Goal: Task Accomplishment & Management: Use online tool/utility

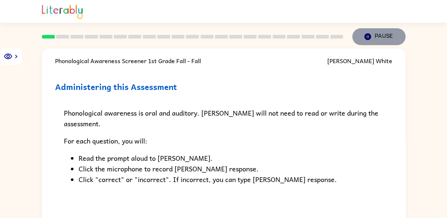
click at [380, 37] on button "Pause Pause" at bounding box center [379, 36] width 53 height 17
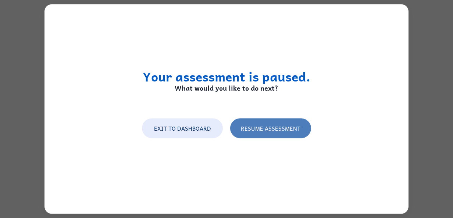
click at [265, 129] on button "Resume Assessment" at bounding box center [270, 128] width 81 height 20
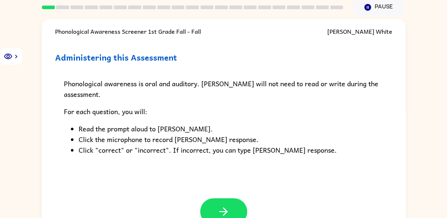
scroll to position [40, 0]
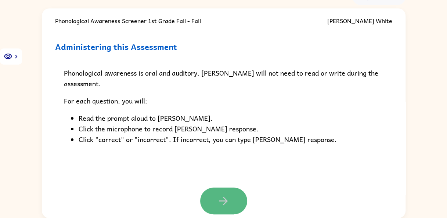
click at [221, 200] on icon "button" at bounding box center [223, 201] width 13 height 13
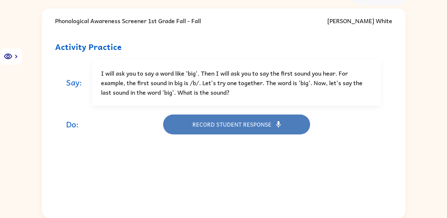
click at [227, 122] on button "Record student response" at bounding box center [236, 125] width 147 height 20
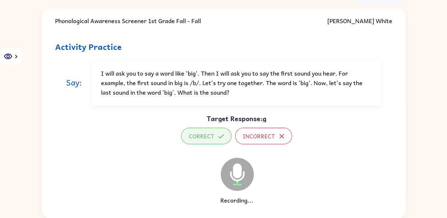
click at [207, 140] on button "Correct" at bounding box center [206, 136] width 50 height 17
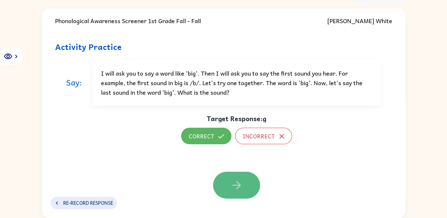
click at [233, 190] on icon "button" at bounding box center [237, 185] width 13 height 13
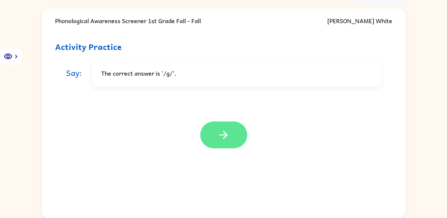
click at [226, 136] on icon "button" at bounding box center [223, 135] width 8 height 8
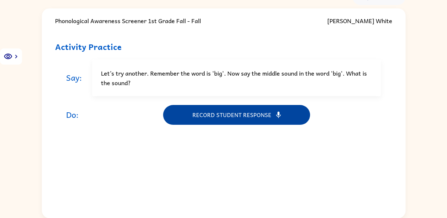
click at [224, 118] on button "Record student response" at bounding box center [236, 115] width 147 height 20
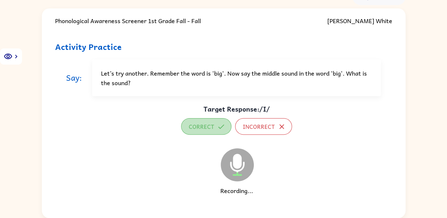
click at [208, 128] on button "Correct" at bounding box center [206, 126] width 50 height 17
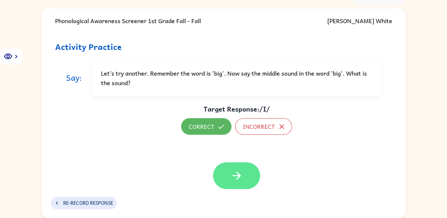
click at [236, 177] on icon "button" at bounding box center [237, 175] width 13 height 13
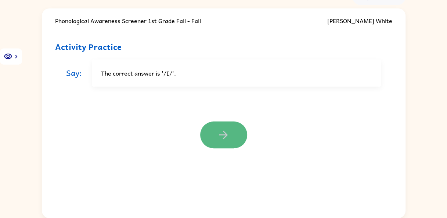
click at [230, 131] on icon "button" at bounding box center [223, 135] width 13 height 13
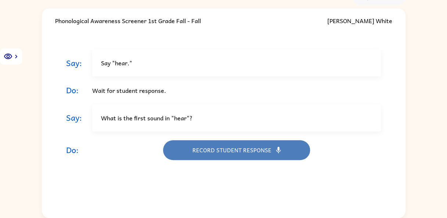
click at [221, 151] on button "Record student response" at bounding box center [236, 150] width 147 height 20
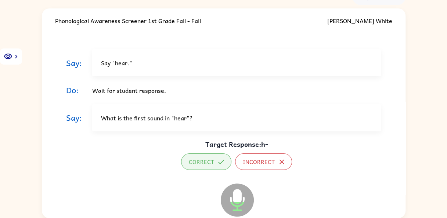
click at [211, 163] on button "Correct" at bounding box center [206, 162] width 50 height 17
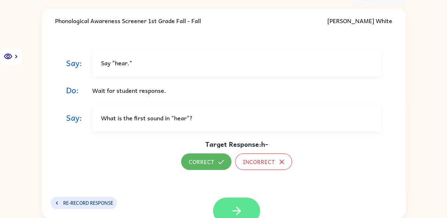
click at [231, 209] on icon "button" at bounding box center [237, 211] width 13 height 13
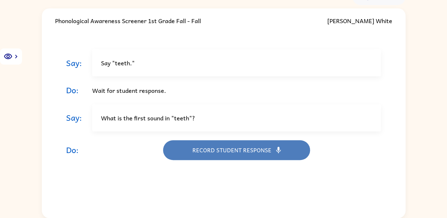
click at [224, 147] on button "Record student response" at bounding box center [236, 150] width 147 height 20
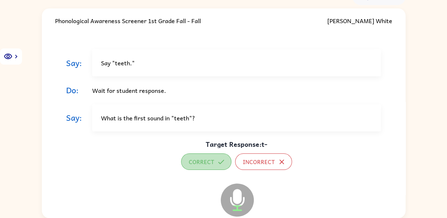
click at [202, 163] on button "Correct" at bounding box center [206, 162] width 50 height 17
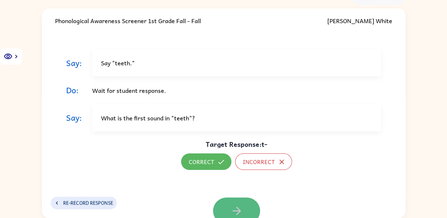
click at [235, 208] on icon "button" at bounding box center [237, 211] width 8 height 8
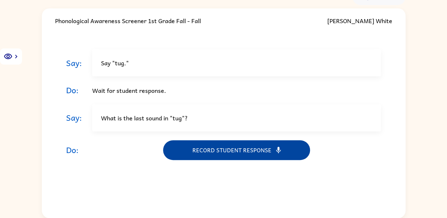
click at [227, 151] on button "Record student response" at bounding box center [236, 150] width 147 height 20
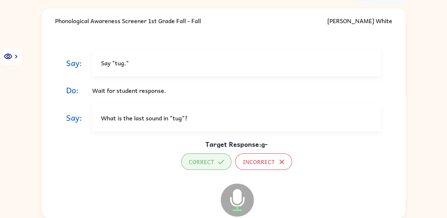
click at [206, 161] on button "Correct" at bounding box center [206, 162] width 50 height 17
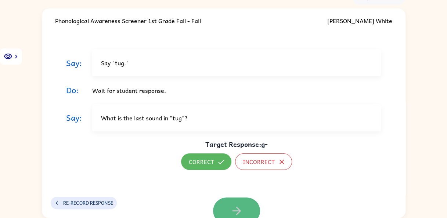
click at [231, 209] on icon "button" at bounding box center [237, 211] width 13 height 13
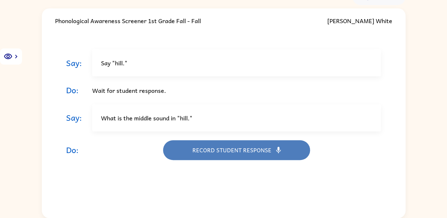
click at [226, 149] on button "Record student response" at bounding box center [236, 150] width 147 height 20
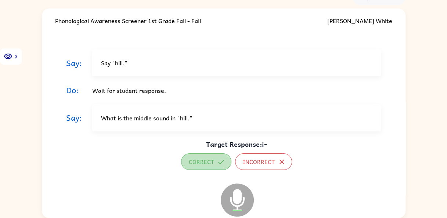
click at [204, 163] on button "Correct" at bounding box center [206, 162] width 50 height 17
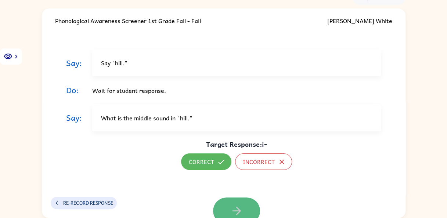
click at [236, 210] on icon "button" at bounding box center [237, 211] width 8 height 8
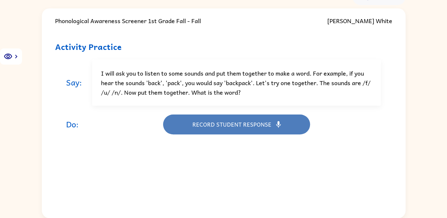
click at [229, 121] on button "Record student response" at bounding box center [236, 125] width 147 height 20
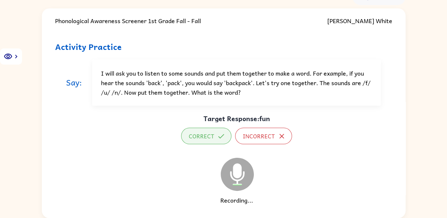
click at [205, 133] on button "Correct" at bounding box center [206, 136] width 50 height 17
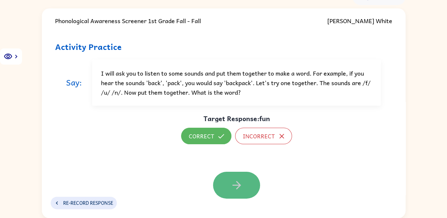
click at [232, 188] on icon "button" at bounding box center [237, 185] width 13 height 13
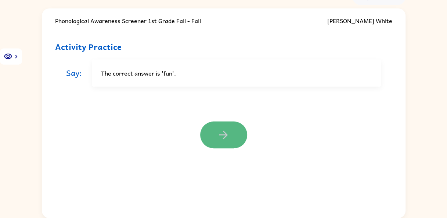
click at [221, 131] on icon "button" at bounding box center [223, 135] width 13 height 13
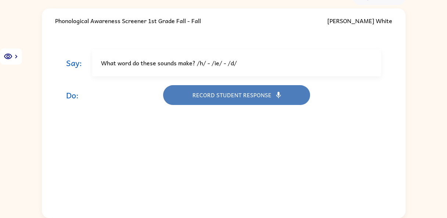
click at [226, 96] on button "Record student response" at bounding box center [236, 95] width 147 height 20
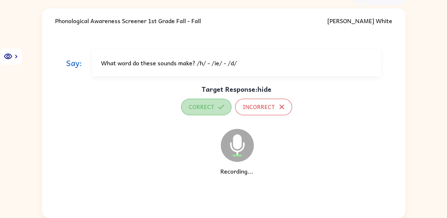
click at [206, 108] on button "Correct" at bounding box center [206, 107] width 50 height 17
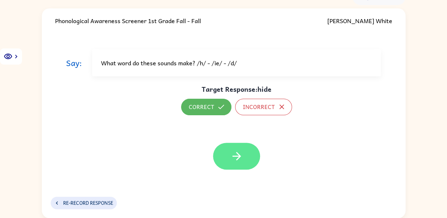
click at [236, 160] on icon "button" at bounding box center [237, 156] width 13 height 13
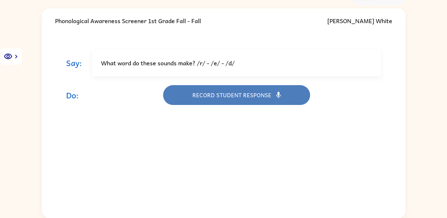
click at [219, 96] on button "Record student response" at bounding box center [236, 95] width 147 height 20
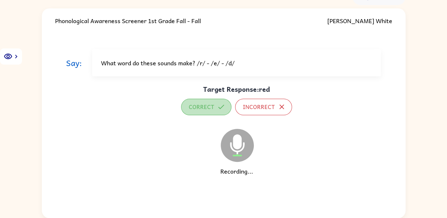
click at [206, 107] on button "Correct" at bounding box center [206, 107] width 50 height 17
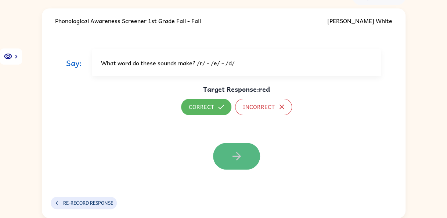
click at [226, 159] on button "button" at bounding box center [236, 156] width 47 height 27
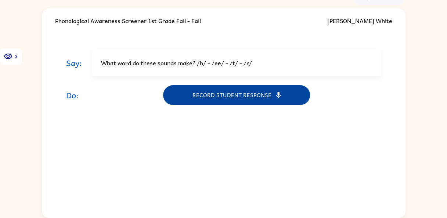
click at [235, 98] on button "Record student response" at bounding box center [236, 95] width 147 height 20
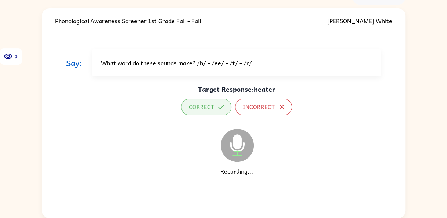
click at [207, 105] on button "Correct" at bounding box center [206, 107] width 50 height 17
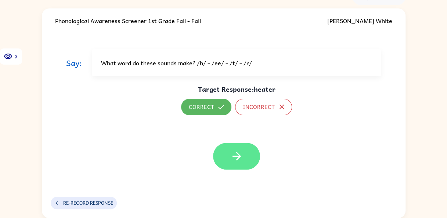
click at [238, 153] on icon "button" at bounding box center [237, 156] width 13 height 13
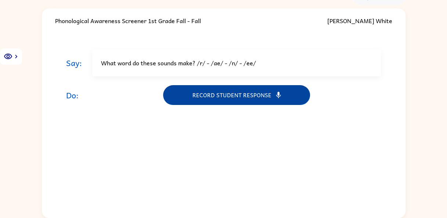
click at [238, 98] on button "Record student response" at bounding box center [236, 95] width 147 height 20
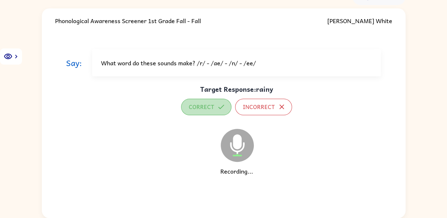
click at [210, 106] on button "Correct" at bounding box center [206, 107] width 50 height 17
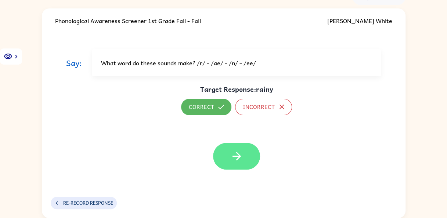
click at [233, 165] on button "button" at bounding box center [236, 156] width 47 height 27
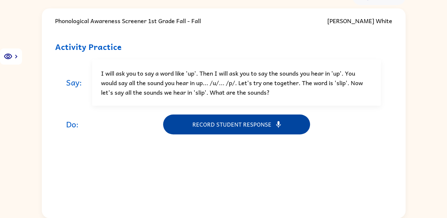
click at [226, 126] on button "Record student response" at bounding box center [236, 125] width 147 height 20
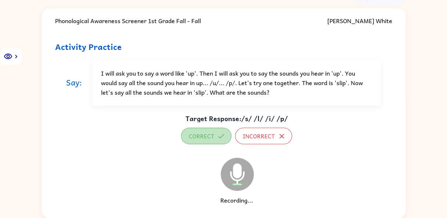
click at [205, 137] on button "Correct" at bounding box center [206, 136] width 50 height 17
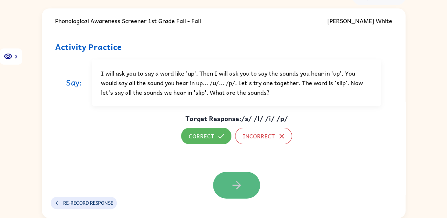
click at [237, 180] on icon "button" at bounding box center [237, 185] width 13 height 13
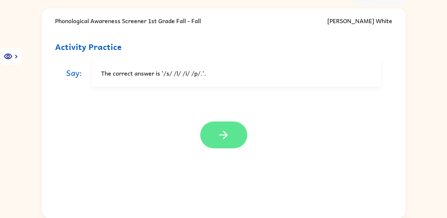
click at [231, 134] on button "button" at bounding box center [223, 135] width 47 height 27
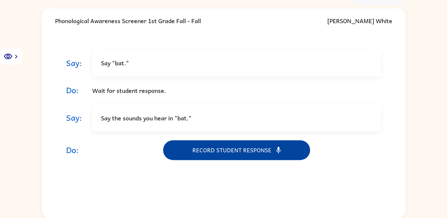
click at [222, 150] on button "Record student response" at bounding box center [236, 150] width 147 height 20
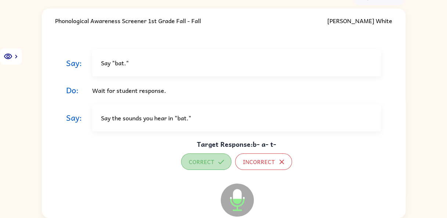
click at [216, 156] on button "Correct" at bounding box center [206, 162] width 50 height 17
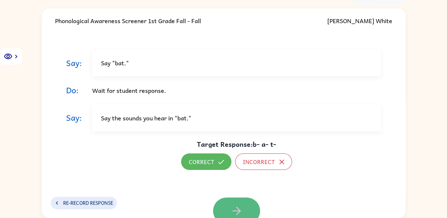
click at [234, 207] on icon "button" at bounding box center [237, 211] width 8 height 8
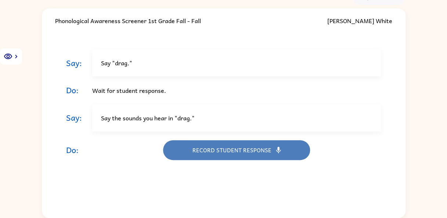
click at [214, 149] on button "Record student response" at bounding box center [236, 150] width 147 height 20
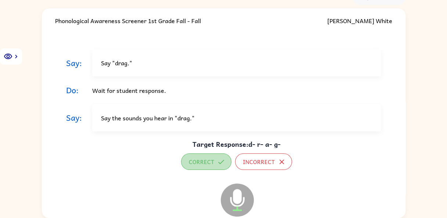
click at [207, 163] on button "Correct" at bounding box center [206, 162] width 50 height 17
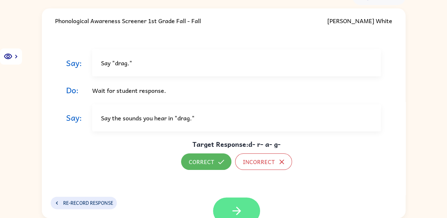
click at [234, 210] on icon "button" at bounding box center [237, 211] width 8 height 8
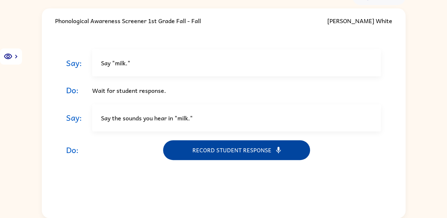
click at [217, 150] on button "Record student response" at bounding box center [236, 150] width 147 height 20
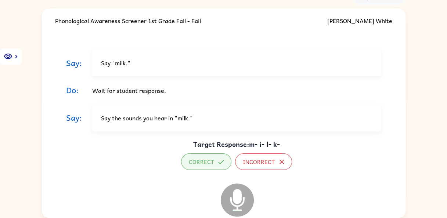
click at [205, 164] on button "Correct" at bounding box center [206, 162] width 50 height 17
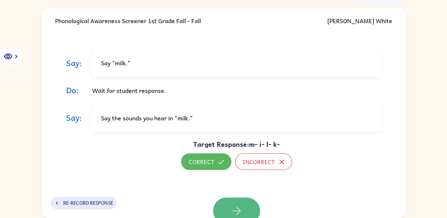
click at [236, 209] on icon "button" at bounding box center [237, 211] width 8 height 8
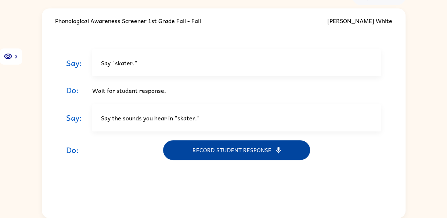
click at [213, 151] on button "Record student response" at bounding box center [236, 150] width 147 height 20
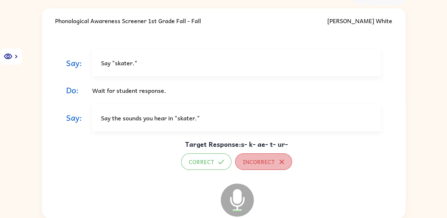
click at [251, 163] on button "Incorrect" at bounding box center [263, 162] width 57 height 17
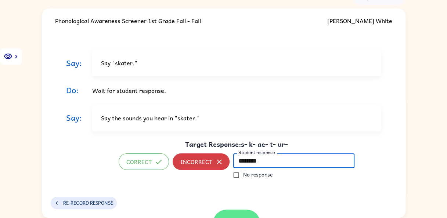
type input "********"
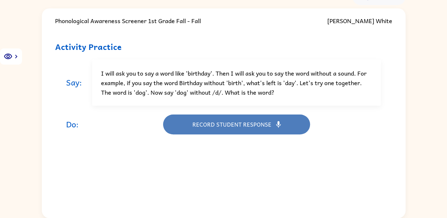
click at [224, 120] on button "Record student response" at bounding box center [236, 125] width 147 height 20
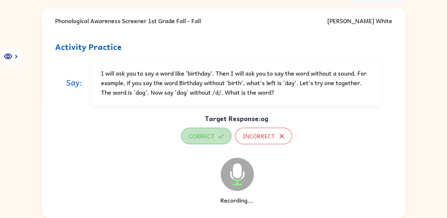
click at [212, 136] on button "Correct" at bounding box center [206, 136] width 50 height 17
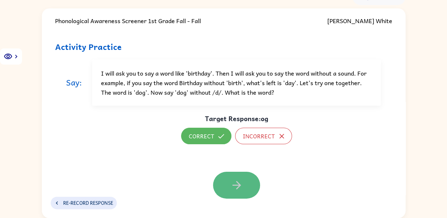
click at [230, 192] on button "button" at bounding box center [236, 185] width 47 height 27
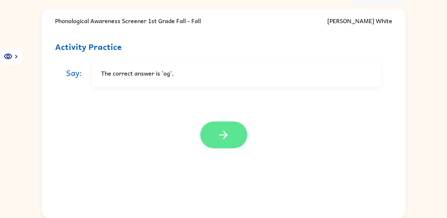
click at [229, 130] on icon "button" at bounding box center [223, 135] width 13 height 13
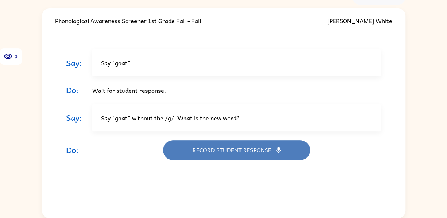
click at [225, 152] on button "Record student response" at bounding box center [236, 150] width 147 height 20
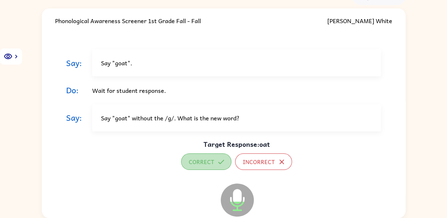
click at [206, 163] on button "Correct" at bounding box center [206, 162] width 50 height 17
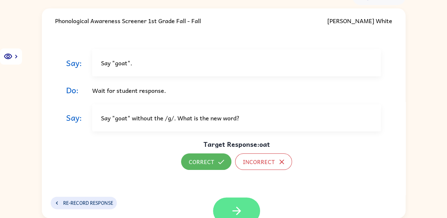
click at [231, 208] on icon "button" at bounding box center [237, 211] width 13 height 13
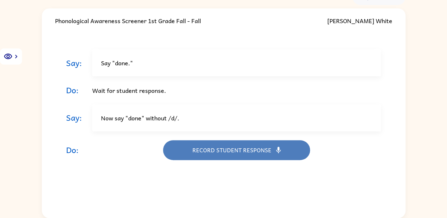
click at [224, 150] on button "Record student response" at bounding box center [236, 150] width 147 height 20
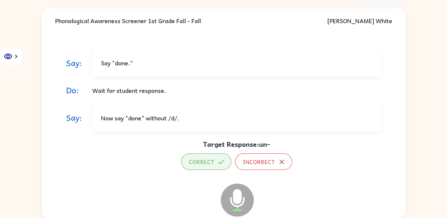
click at [199, 165] on button "Correct" at bounding box center [206, 162] width 50 height 17
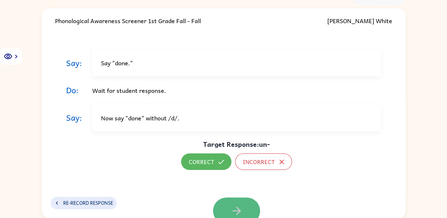
click at [233, 206] on icon "button" at bounding box center [237, 211] width 13 height 13
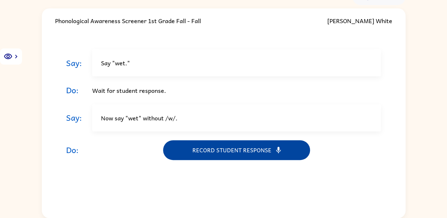
click at [226, 150] on button "Record student response" at bounding box center [236, 150] width 147 height 20
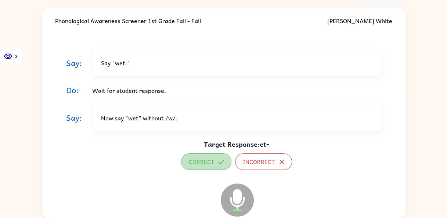
click at [201, 160] on button "Correct" at bounding box center [206, 162] width 50 height 17
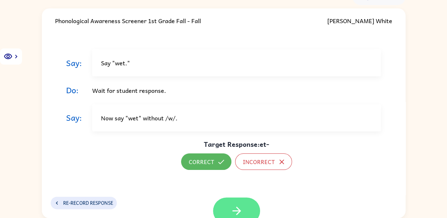
click at [236, 211] on icon "button" at bounding box center [237, 211] width 8 height 8
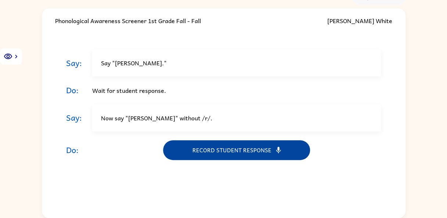
click at [231, 153] on button "Record student response" at bounding box center [236, 150] width 147 height 20
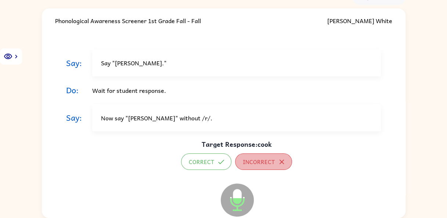
click at [245, 165] on button "Incorrect" at bounding box center [263, 162] width 57 height 17
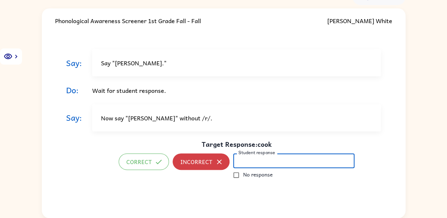
click at [245, 165] on input "Student response" at bounding box center [293, 161] width 121 height 15
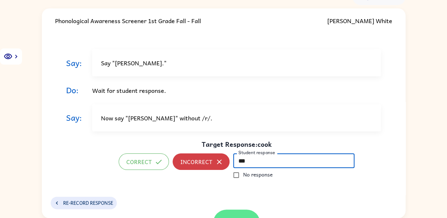
type input "***"
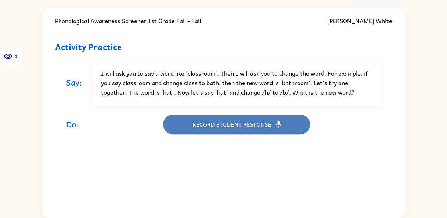
click at [219, 123] on button "Record student response" at bounding box center [236, 125] width 147 height 20
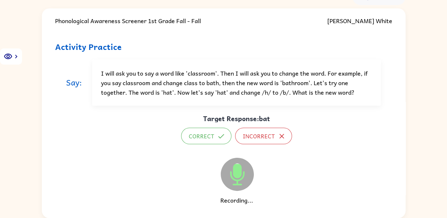
click at [219, 123] on div "Target Response: bat Correct Incorrect Microphone The Microphone is here when i…" at bounding box center [236, 160] width 111 height 91
click at [206, 136] on button "Correct" at bounding box center [206, 136] width 50 height 17
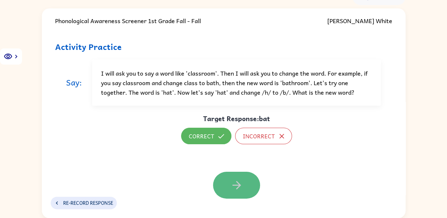
click at [235, 185] on icon "button" at bounding box center [237, 185] width 8 height 8
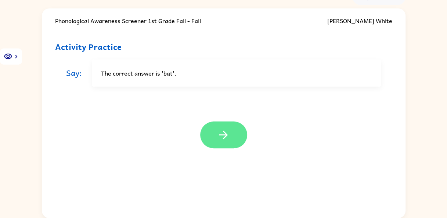
click at [225, 138] on icon "button" at bounding box center [223, 135] width 13 height 13
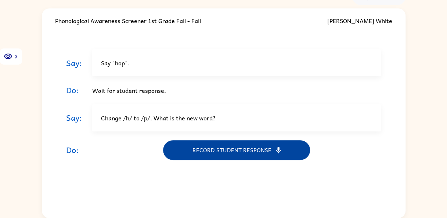
click at [221, 150] on button "Record student response" at bounding box center [236, 150] width 147 height 20
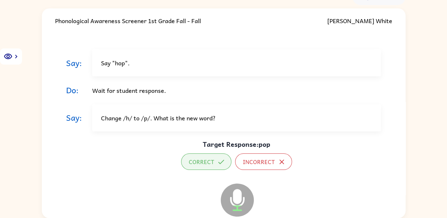
click at [210, 168] on button "Correct" at bounding box center [206, 162] width 50 height 17
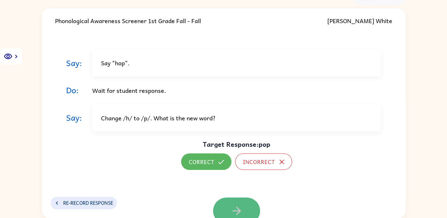
click at [234, 207] on icon "button" at bounding box center [237, 211] width 8 height 8
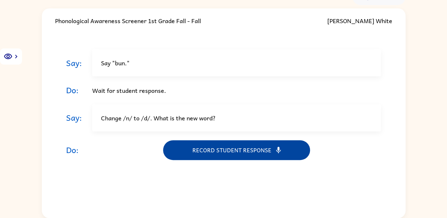
click at [228, 152] on button "Record student response" at bounding box center [236, 150] width 147 height 20
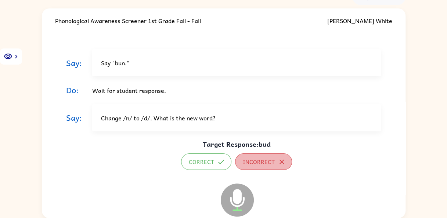
click at [247, 162] on button "Incorrect" at bounding box center [263, 162] width 57 height 17
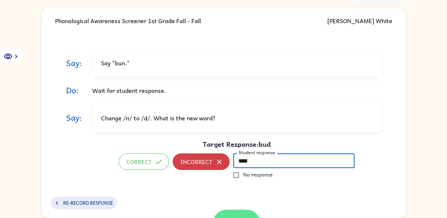
type input "****"
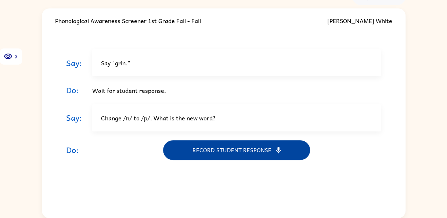
click at [229, 155] on button "Record student response" at bounding box center [236, 150] width 147 height 20
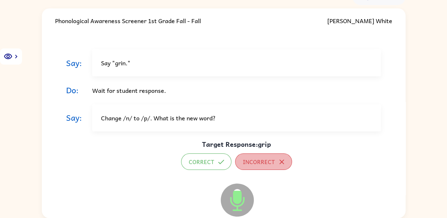
click at [243, 162] on button "Incorrect" at bounding box center [263, 162] width 57 height 17
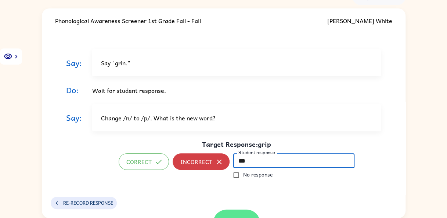
type input "***"
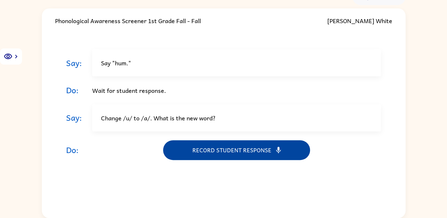
click at [220, 149] on button "Record student response" at bounding box center [236, 150] width 147 height 20
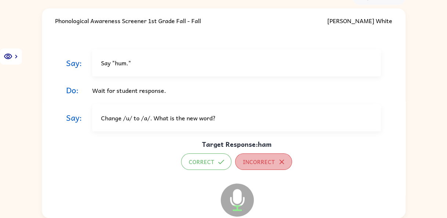
click at [250, 163] on button "Incorrect" at bounding box center [263, 162] width 57 height 17
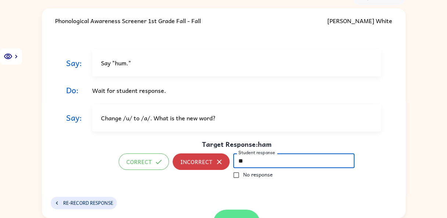
type input "**"
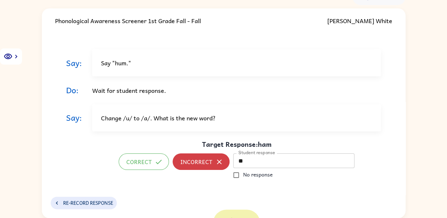
scroll to position [27, 0]
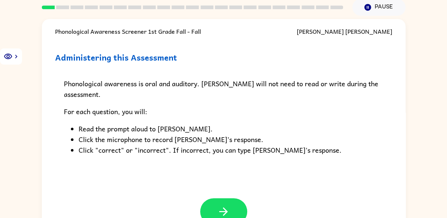
scroll to position [40, 0]
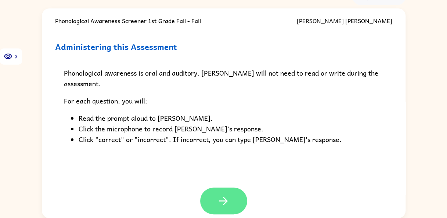
click at [219, 200] on icon "button" at bounding box center [223, 201] width 13 height 13
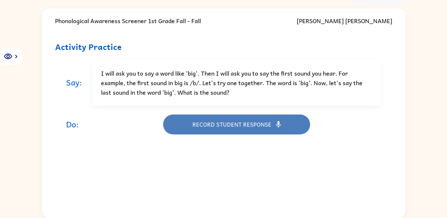
click at [220, 125] on button "Record student response" at bounding box center [236, 125] width 147 height 20
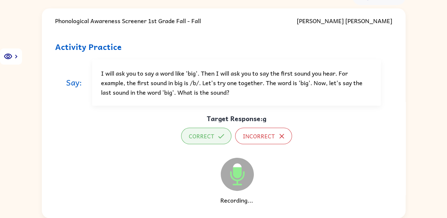
click at [207, 131] on button "Correct" at bounding box center [206, 136] width 50 height 17
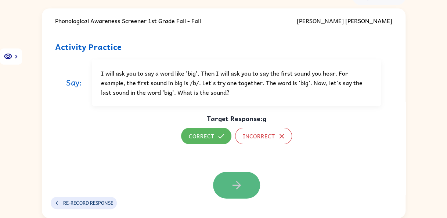
click at [233, 185] on icon "button" at bounding box center [237, 185] width 8 height 8
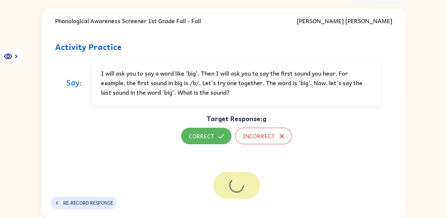
click at [232, 185] on div at bounding box center [236, 185] width 47 height 27
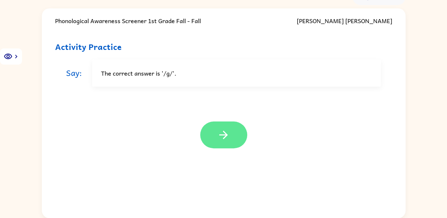
click at [228, 132] on icon "button" at bounding box center [223, 135] width 13 height 13
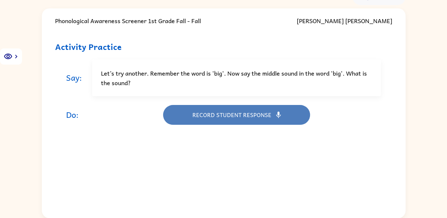
click at [216, 115] on button "Record student response" at bounding box center [236, 115] width 147 height 20
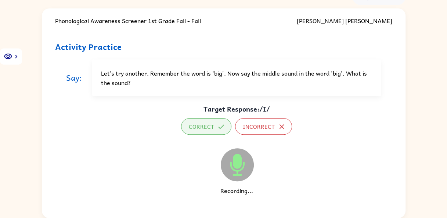
click at [212, 124] on button "Correct" at bounding box center [206, 126] width 50 height 17
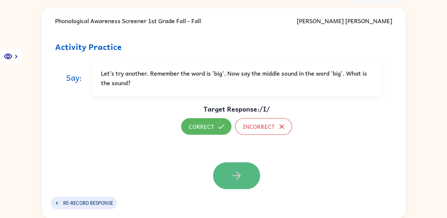
click at [240, 174] on icon "button" at bounding box center [237, 175] width 13 height 13
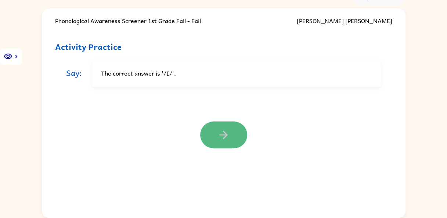
click at [226, 130] on icon "button" at bounding box center [223, 135] width 13 height 13
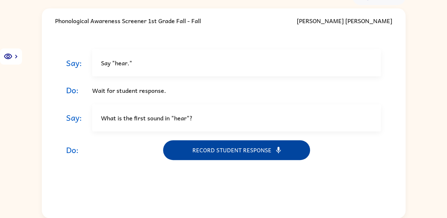
click at [233, 154] on button "Record student response" at bounding box center [236, 150] width 147 height 20
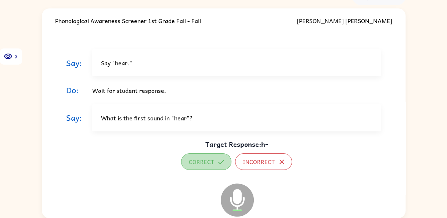
click at [210, 159] on button "Correct" at bounding box center [206, 162] width 50 height 17
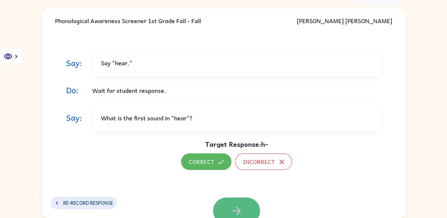
click at [244, 210] on button "button" at bounding box center [236, 211] width 47 height 27
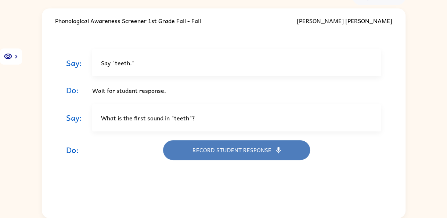
click at [224, 151] on button "Record student response" at bounding box center [236, 150] width 147 height 20
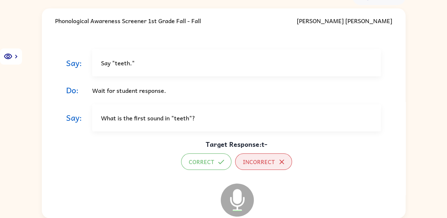
click at [253, 163] on button "Incorrect" at bounding box center [263, 162] width 57 height 17
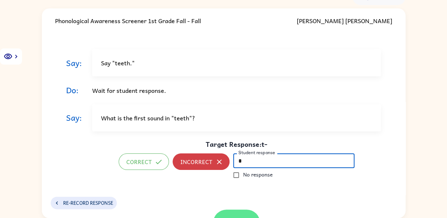
type input "*"
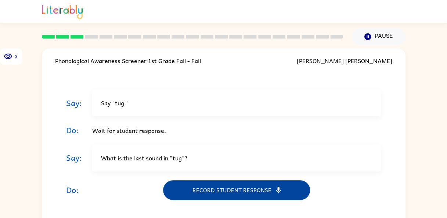
click at [229, 186] on button "Record student response" at bounding box center [236, 191] width 147 height 20
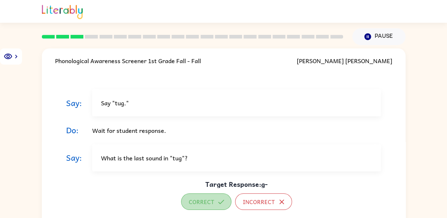
click at [211, 199] on button "Correct" at bounding box center [206, 202] width 50 height 17
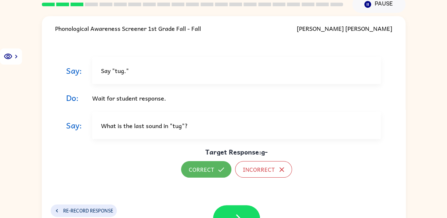
scroll to position [40, 0]
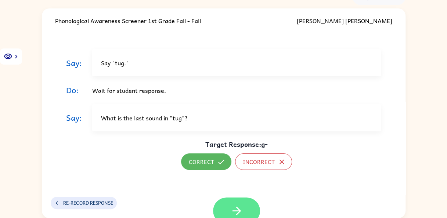
click at [231, 213] on icon "button" at bounding box center [237, 211] width 13 height 13
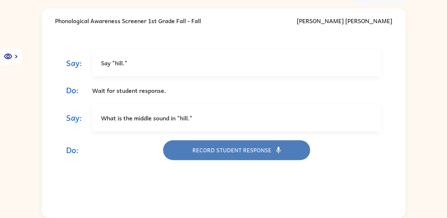
click at [229, 151] on button "Record student response" at bounding box center [236, 150] width 147 height 20
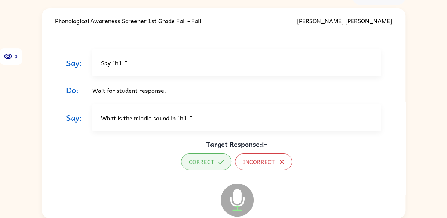
click at [202, 162] on button "Correct" at bounding box center [206, 162] width 50 height 17
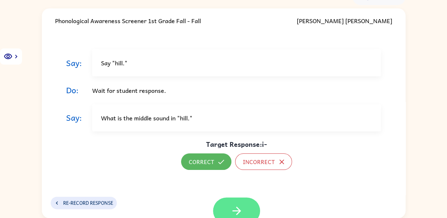
click at [231, 210] on icon "button" at bounding box center [237, 211] width 13 height 13
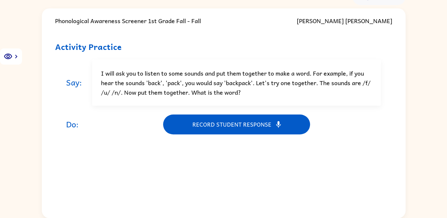
click at [229, 210] on div "Phonological Awareness Screener 1st Grade Fall - Fall Esther Gleason Activity P…" at bounding box center [224, 113] width 364 height 210
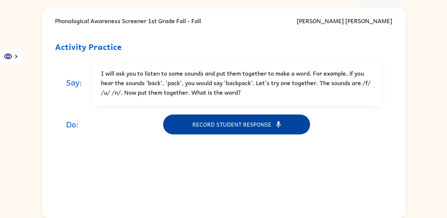
click at [224, 125] on button "Record student response" at bounding box center [236, 125] width 147 height 20
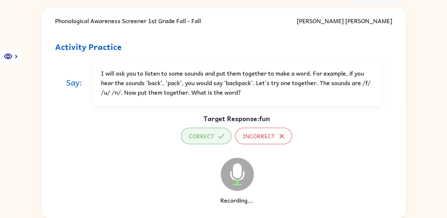
click at [205, 137] on button "Correct" at bounding box center [206, 136] width 50 height 17
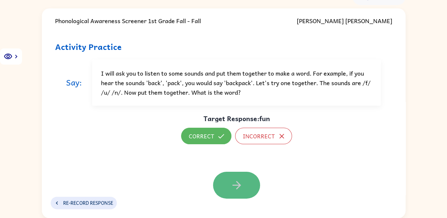
click at [226, 192] on button "button" at bounding box center [236, 185] width 47 height 27
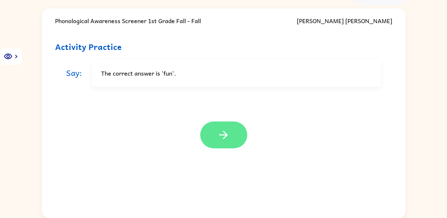
click at [224, 139] on icon "button" at bounding box center [223, 135] width 13 height 13
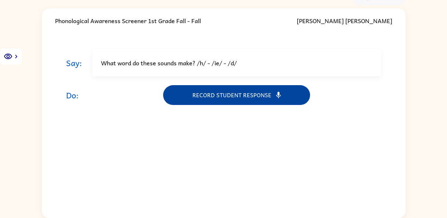
click at [227, 100] on button "Record student response" at bounding box center [236, 95] width 147 height 20
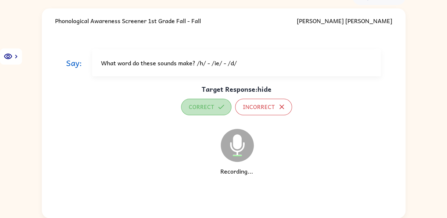
click at [207, 107] on button "Correct" at bounding box center [206, 107] width 50 height 17
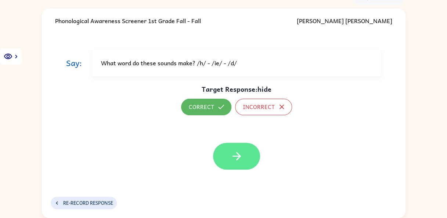
click at [236, 157] on icon "button" at bounding box center [237, 156] width 13 height 13
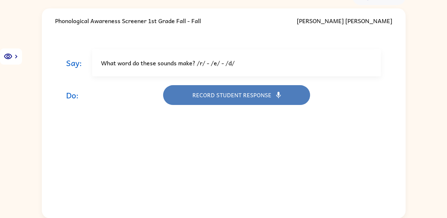
click at [227, 93] on button "Record student response" at bounding box center [236, 95] width 147 height 20
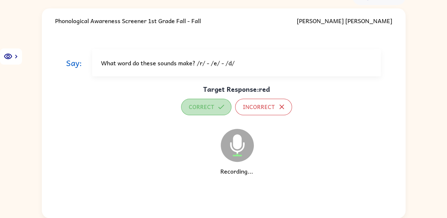
click at [205, 109] on button "Correct" at bounding box center [206, 107] width 50 height 17
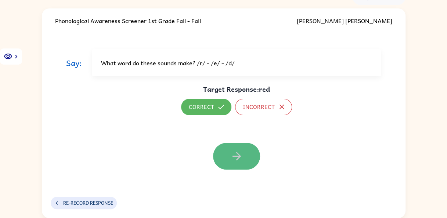
click at [232, 156] on icon "button" at bounding box center [237, 156] width 13 height 13
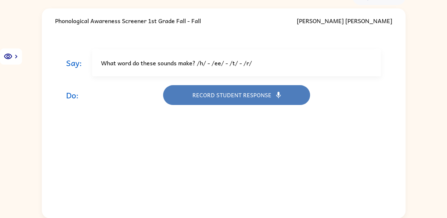
click at [229, 95] on button "Record student response" at bounding box center [236, 95] width 147 height 20
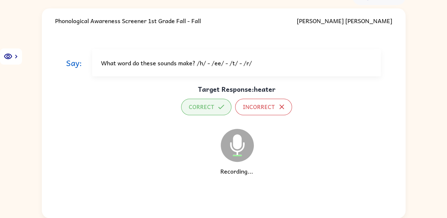
click at [207, 106] on button "Correct" at bounding box center [206, 107] width 50 height 17
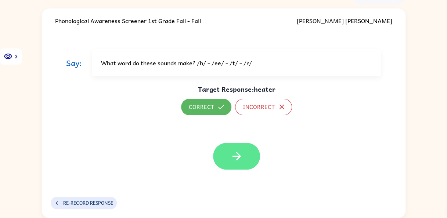
click at [233, 154] on icon "button" at bounding box center [237, 156] width 13 height 13
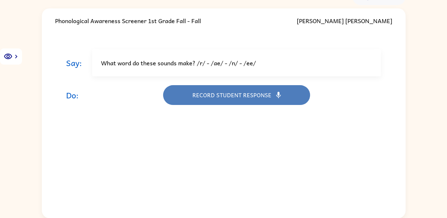
click at [221, 91] on button "Record student response" at bounding box center [236, 95] width 147 height 20
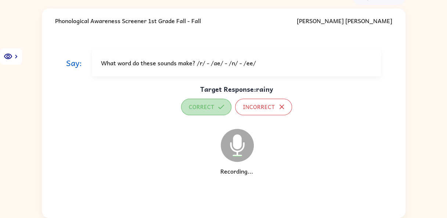
click at [208, 109] on button "Correct" at bounding box center [206, 107] width 50 height 17
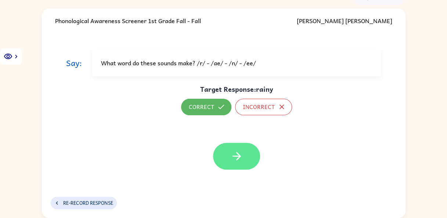
click at [235, 159] on icon "button" at bounding box center [237, 156] width 13 height 13
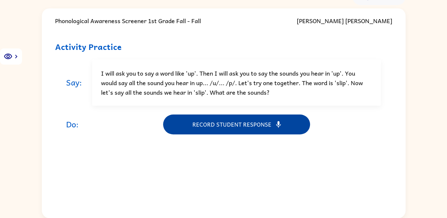
click at [228, 123] on button "Record student response" at bounding box center [236, 125] width 147 height 20
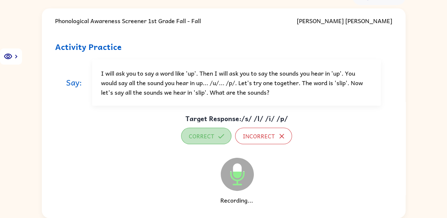
click at [210, 135] on button "Correct" at bounding box center [206, 136] width 50 height 17
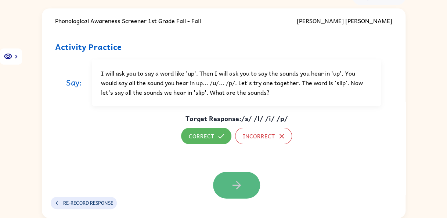
click at [235, 192] on button "button" at bounding box center [236, 185] width 47 height 27
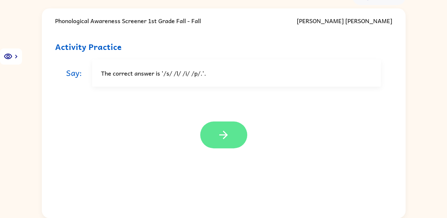
click at [224, 131] on icon "button" at bounding box center [223, 135] width 8 height 8
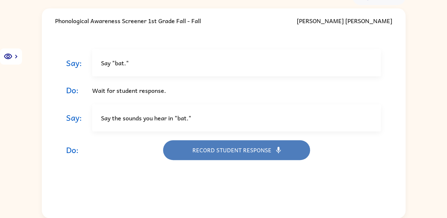
click at [221, 149] on button "Record student response" at bounding box center [236, 150] width 147 height 20
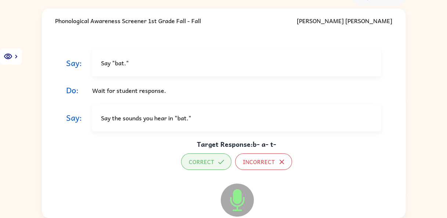
click at [207, 161] on button "Correct" at bounding box center [206, 162] width 50 height 17
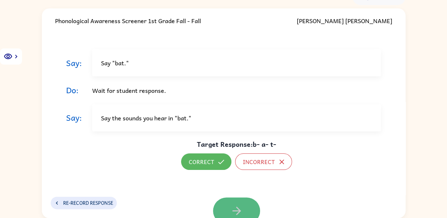
click at [233, 208] on icon "button" at bounding box center [237, 211] width 13 height 13
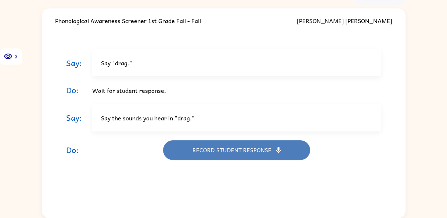
click at [221, 153] on button "Record student response" at bounding box center [236, 150] width 147 height 20
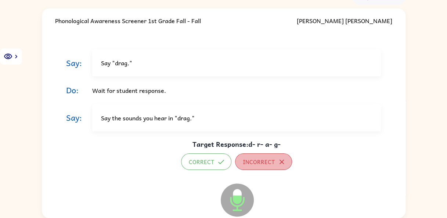
click at [249, 163] on button "Incorrect" at bounding box center [263, 162] width 57 height 17
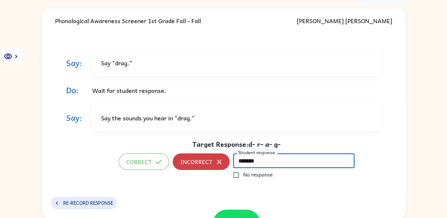
type input "*******"
click at [194, 165] on button "Incorrect" at bounding box center [201, 162] width 57 height 17
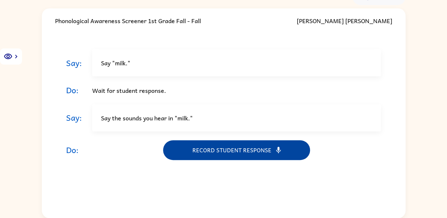
click at [222, 154] on button "Record student response" at bounding box center [236, 150] width 147 height 20
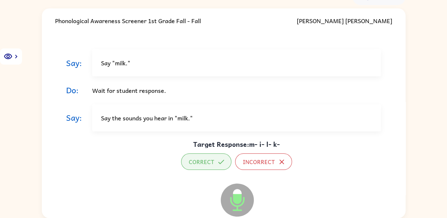
click at [205, 162] on button "Correct" at bounding box center [206, 162] width 50 height 17
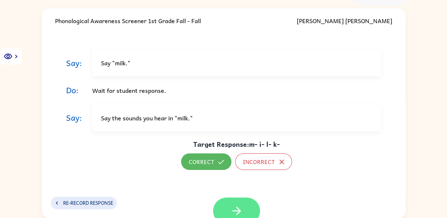
click at [238, 209] on icon "button" at bounding box center [237, 211] width 13 height 13
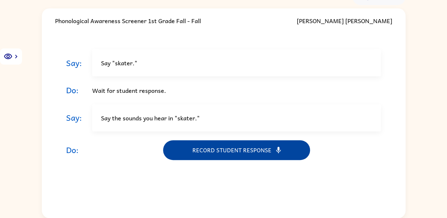
click at [228, 152] on button "Record student response" at bounding box center [236, 150] width 147 height 20
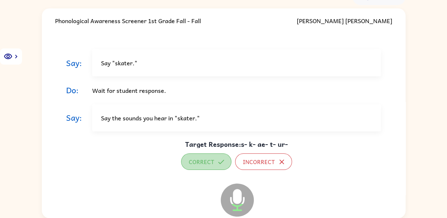
click at [201, 163] on button "Correct" at bounding box center [206, 162] width 50 height 17
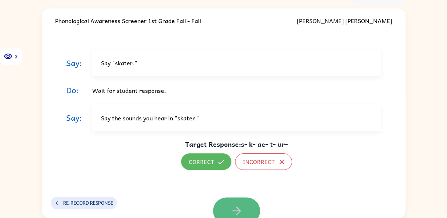
click at [238, 213] on icon "button" at bounding box center [237, 211] width 13 height 13
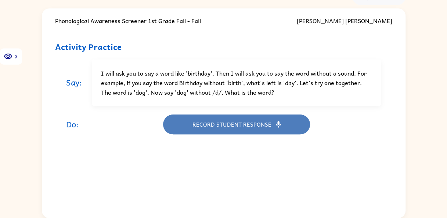
click at [236, 118] on button "Record student response" at bounding box center [236, 125] width 147 height 20
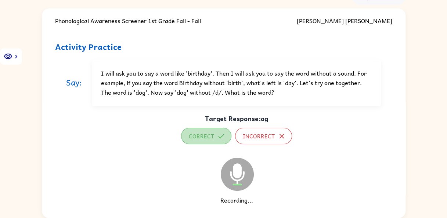
click at [201, 141] on button "Correct" at bounding box center [206, 136] width 50 height 17
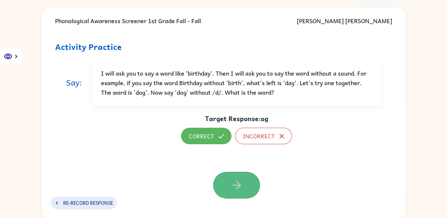
click at [226, 188] on button "button" at bounding box center [236, 185] width 47 height 27
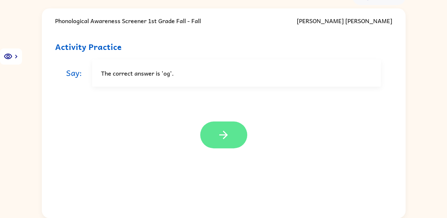
click at [232, 131] on button "button" at bounding box center [223, 135] width 47 height 27
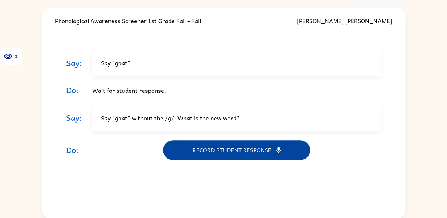
click at [221, 151] on button "Record student response" at bounding box center [236, 150] width 147 height 20
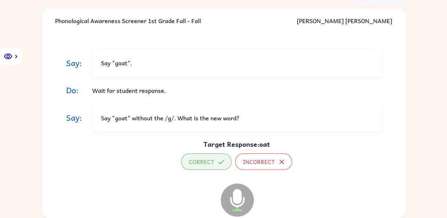
click at [194, 163] on button "Correct" at bounding box center [206, 162] width 50 height 17
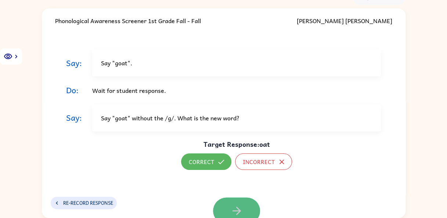
click at [226, 209] on button "button" at bounding box center [236, 211] width 47 height 27
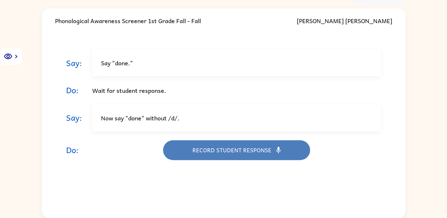
click at [229, 152] on button "Record student response" at bounding box center [236, 150] width 147 height 20
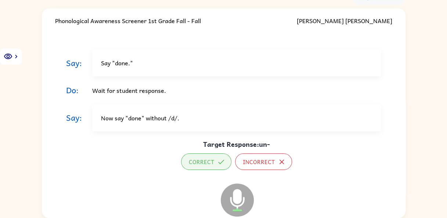
click at [201, 160] on button "Correct" at bounding box center [206, 162] width 50 height 17
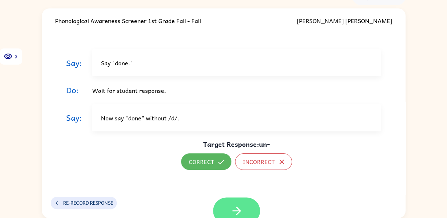
click at [234, 215] on icon "button" at bounding box center [237, 211] width 13 height 13
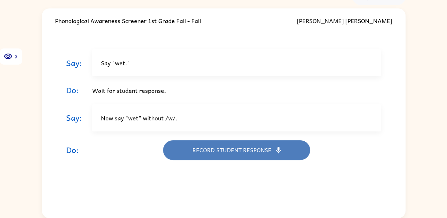
click at [221, 151] on button "Record student response" at bounding box center [236, 150] width 147 height 20
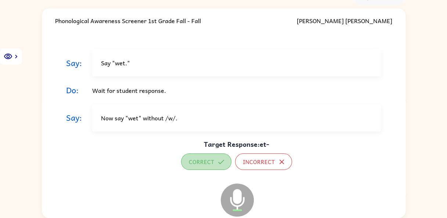
click at [204, 160] on button "Correct" at bounding box center [206, 162] width 50 height 17
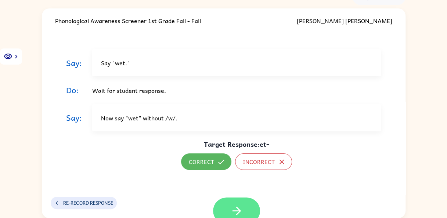
click at [234, 207] on icon "button" at bounding box center [237, 211] width 8 height 8
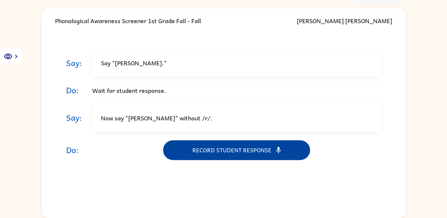
click at [210, 150] on button "Record student response" at bounding box center [236, 150] width 147 height 20
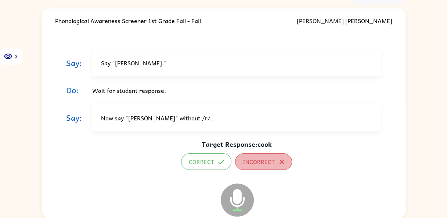
click at [251, 160] on button "Incorrect" at bounding box center [263, 162] width 57 height 17
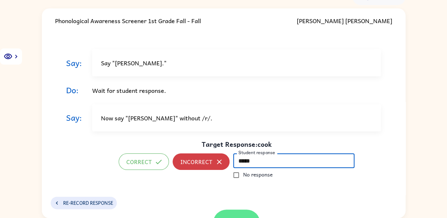
type input "*****"
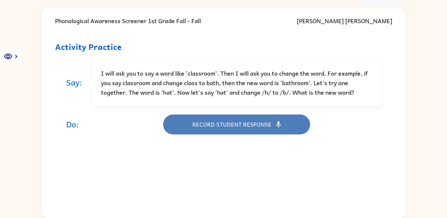
click at [235, 125] on button "Record student response" at bounding box center [236, 125] width 147 height 20
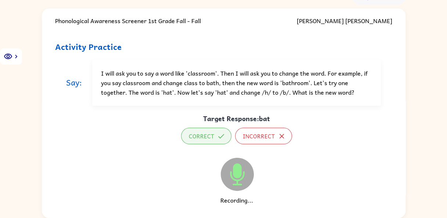
click at [208, 134] on button "Correct" at bounding box center [206, 136] width 50 height 17
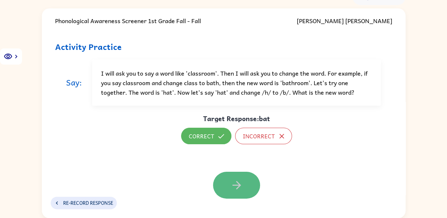
click at [233, 193] on button "button" at bounding box center [236, 185] width 47 height 27
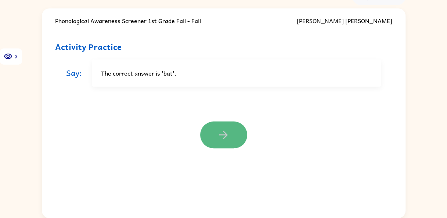
click at [225, 142] on button "button" at bounding box center [223, 135] width 47 height 27
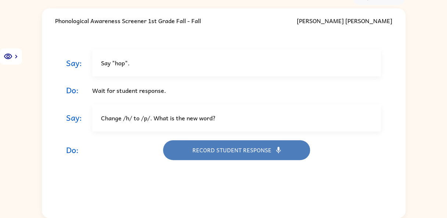
click at [225, 148] on button "Record student response" at bounding box center [236, 150] width 147 height 20
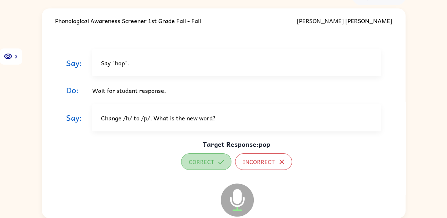
click at [203, 164] on button "Correct" at bounding box center [206, 162] width 50 height 17
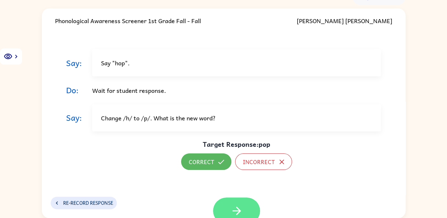
click at [233, 211] on icon "button" at bounding box center [237, 211] width 13 height 13
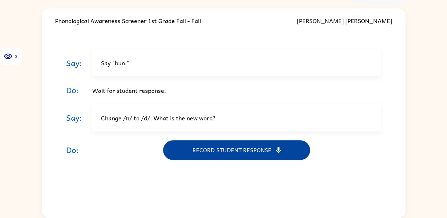
click at [226, 145] on button "Record student response" at bounding box center [236, 150] width 147 height 20
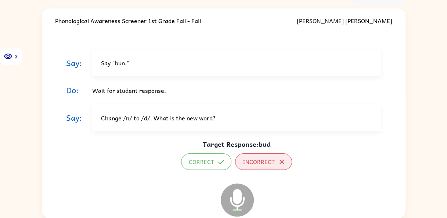
click at [252, 163] on button "Incorrect" at bounding box center [263, 162] width 57 height 17
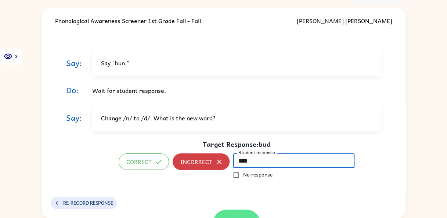
type input "****"
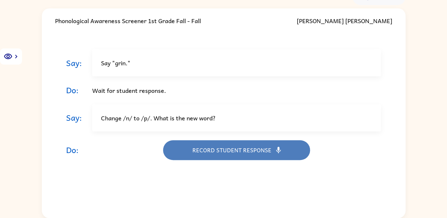
click at [232, 152] on button "Record student response" at bounding box center [236, 150] width 147 height 20
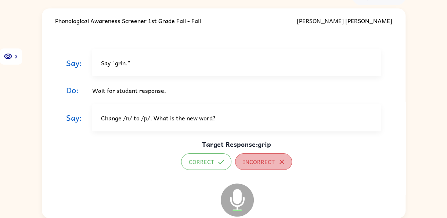
click at [247, 161] on button "Incorrect" at bounding box center [263, 162] width 57 height 17
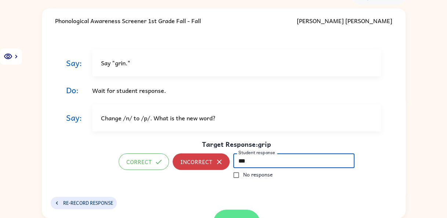
type input "***"
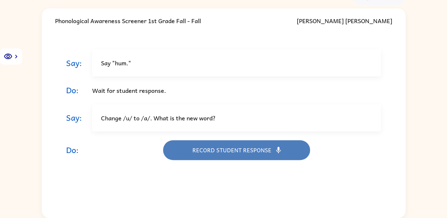
click at [233, 149] on button "Record student response" at bounding box center [236, 150] width 147 height 20
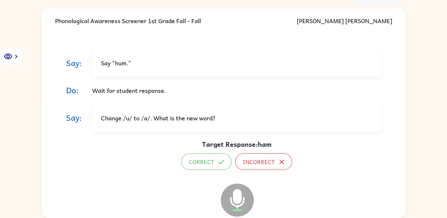
click at [241, 163] on icon at bounding box center [237, 183] width 18 height 55
click at [257, 160] on button "Incorrect" at bounding box center [263, 162] width 57 height 17
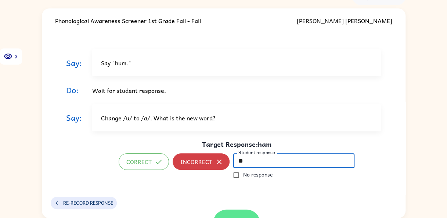
type input "**"
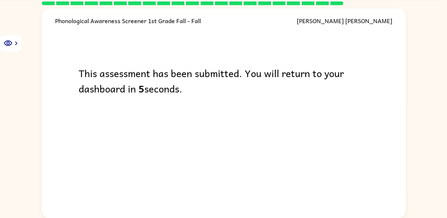
scroll to position [27, 0]
